Goal: Find specific page/section: Find specific page/section

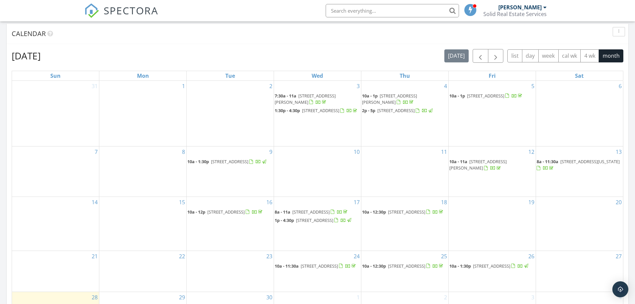
scroll to position [367, 0]
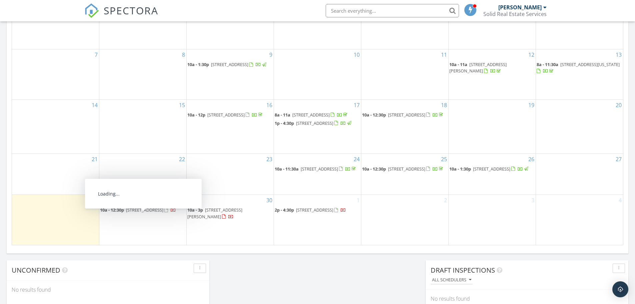
click at [159, 213] on span "[STREET_ADDRESS]" at bounding box center [144, 210] width 37 height 6
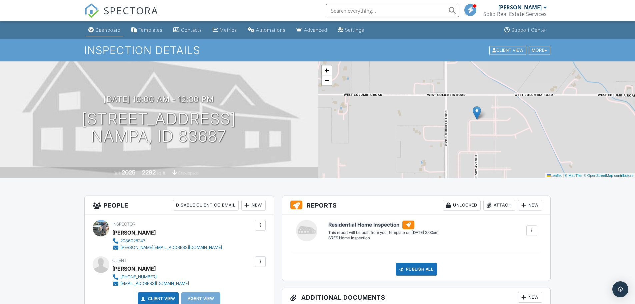
click at [106, 30] on div "Dashboard" at bounding box center [107, 30] width 25 height 6
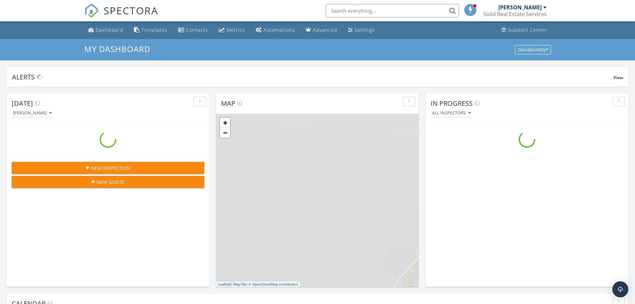
scroll to position [617, 645]
